Goal: Task Accomplishment & Management: Manage account settings

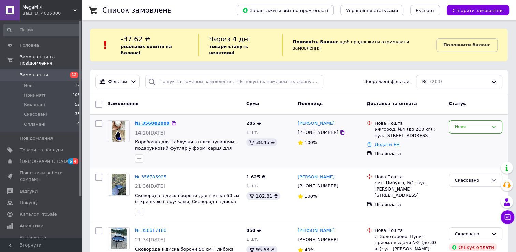
click at [157, 120] on link "№ 356882009" at bounding box center [152, 122] width 35 height 5
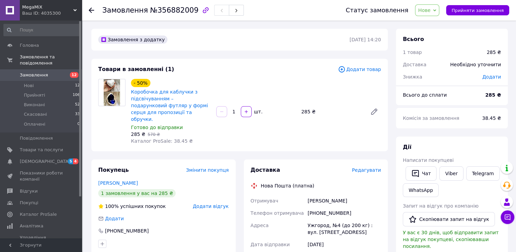
click at [50, 72] on span "Замовлення" at bounding box center [41, 75] width 43 height 6
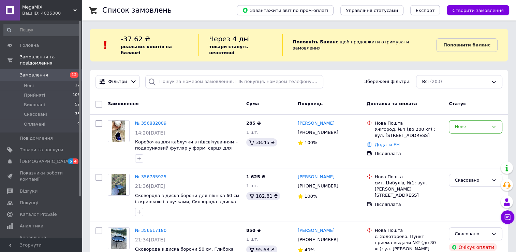
click at [49, 72] on span "Замовлення" at bounding box center [41, 75] width 43 height 6
click at [40, 72] on span "Замовлення" at bounding box center [34, 75] width 28 height 6
click at [30, 72] on span "Замовлення" at bounding box center [34, 75] width 28 height 6
click at [40, 158] on span "[DEMOGRAPHIC_DATA]" at bounding box center [45, 161] width 50 height 6
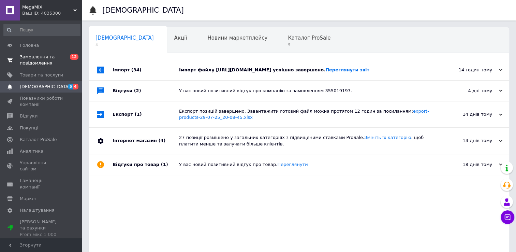
click at [38, 66] on span "Замовлення та повідомлення" at bounding box center [41, 60] width 43 height 12
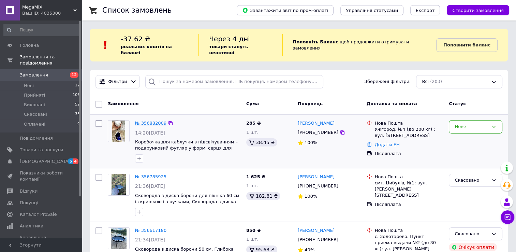
click at [156, 120] on link "№ 356882009" at bounding box center [150, 122] width 31 height 5
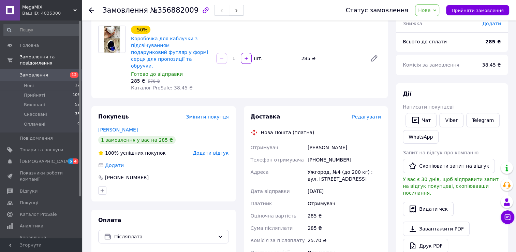
scroll to position [68, 0]
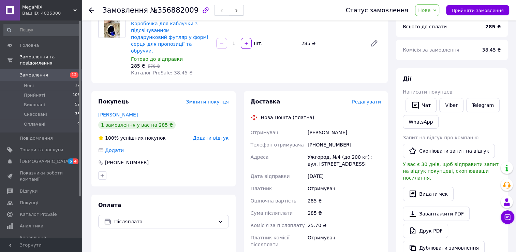
click at [429, 9] on span "Нове" at bounding box center [424, 10] width 12 height 5
click at [431, 26] on li "Прийнято" at bounding box center [431, 24] width 31 height 10
